Goal: Check status: Check status

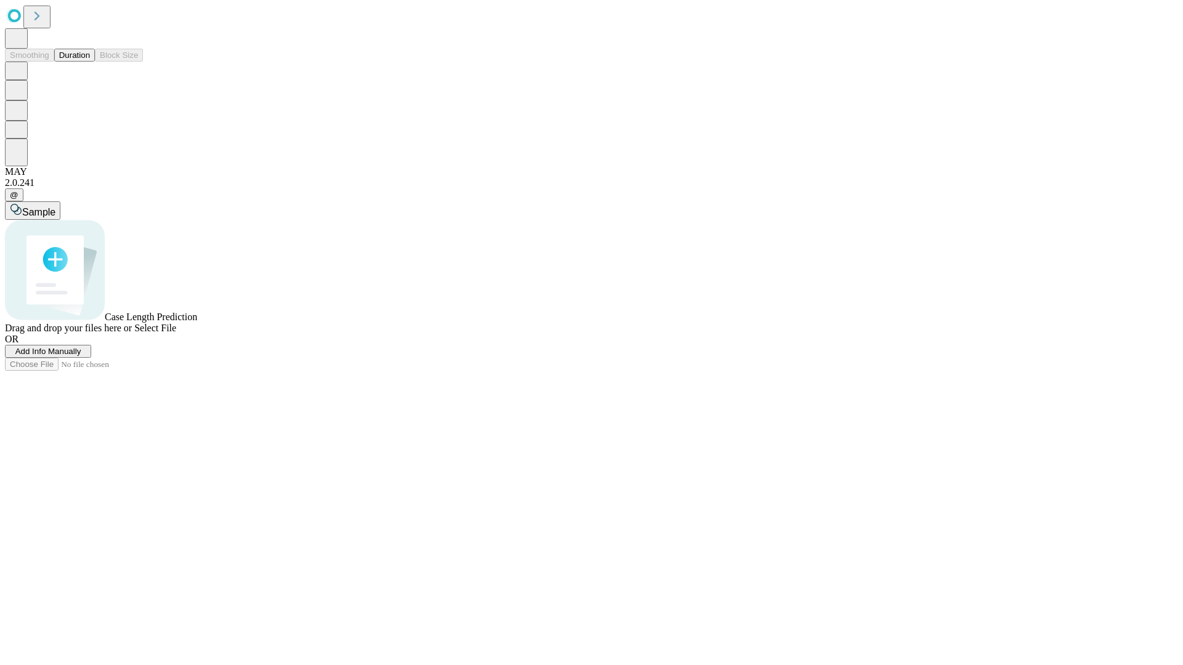
click at [90, 62] on button "Duration" at bounding box center [74, 55] width 41 height 13
click at [176, 333] on span "Select File" at bounding box center [155, 328] width 42 height 10
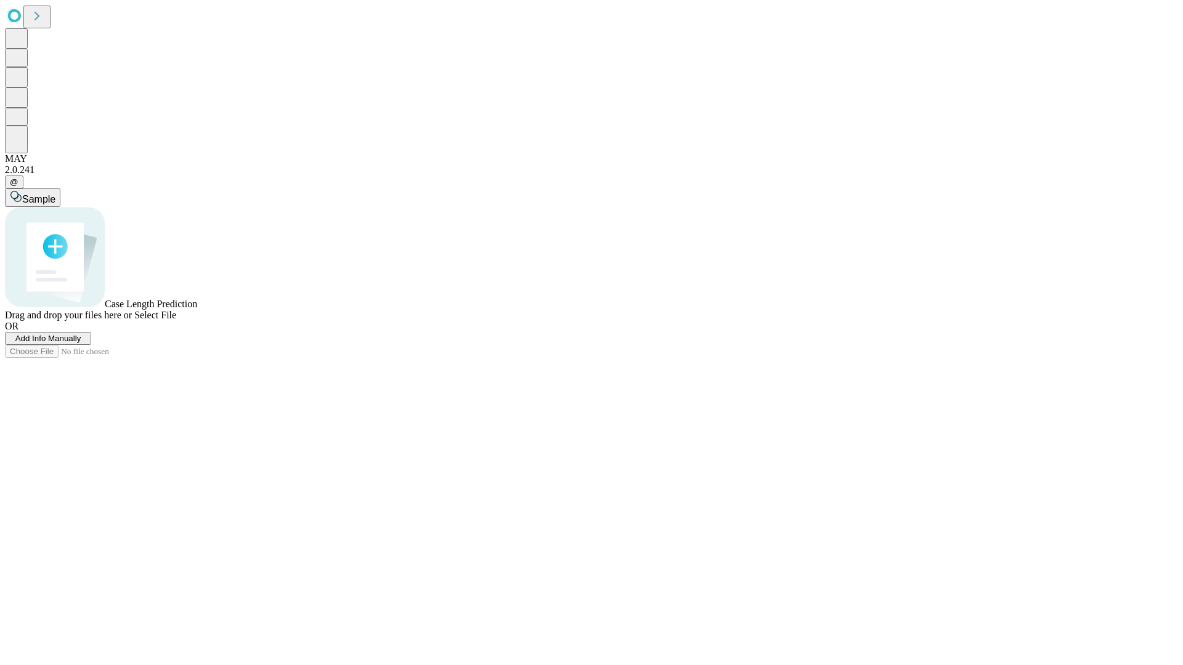
click at [176, 320] on span "Select File" at bounding box center [155, 315] width 42 height 10
